Goal: Navigation & Orientation: Find specific page/section

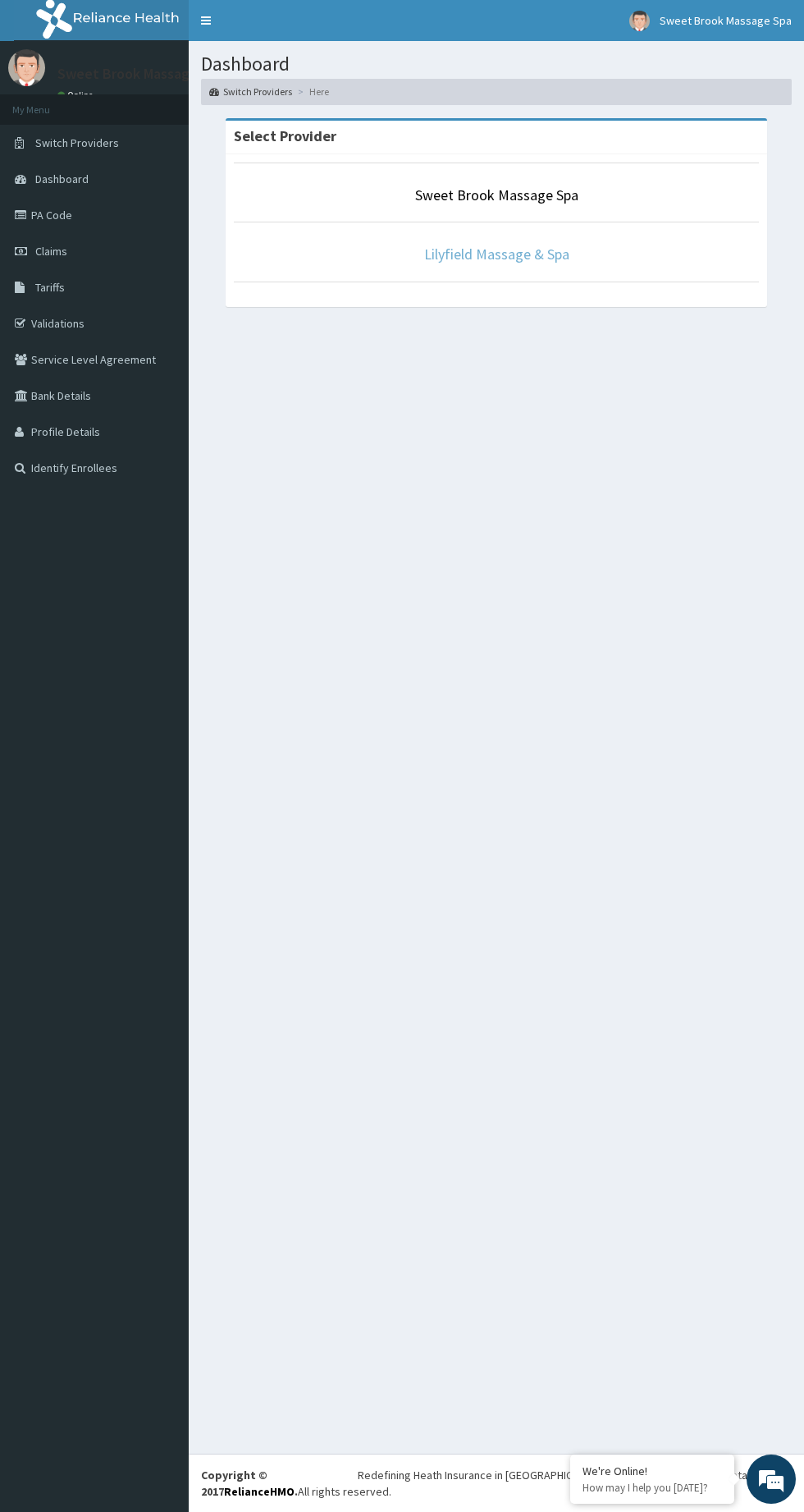
click at [559, 259] on link "Lilyfield Massage & Spa" at bounding box center [497, 254] width 145 height 19
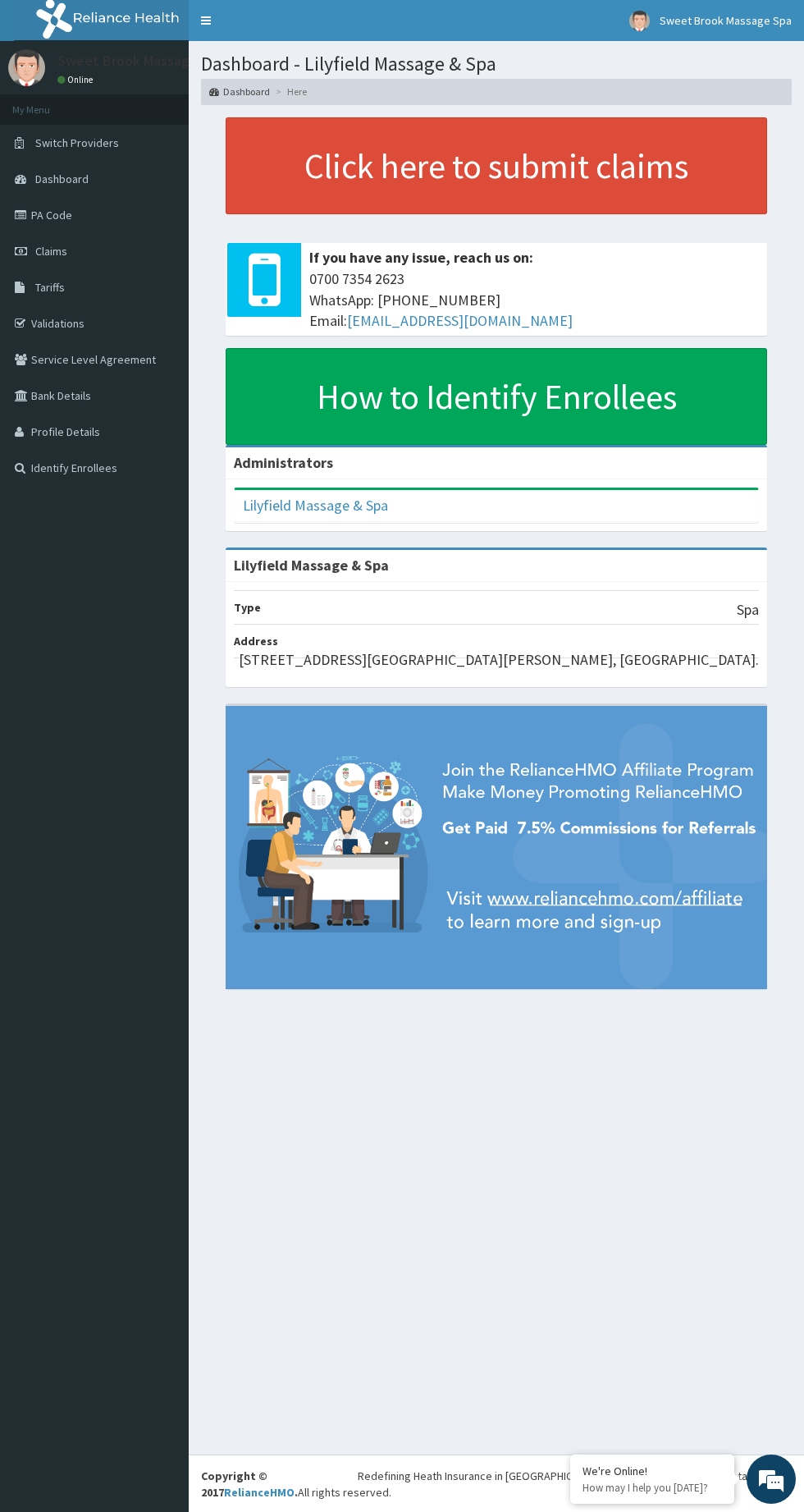
click at [94, 218] on link "PA Code" at bounding box center [94, 215] width 188 height 36
